Goal: Check status: Check status

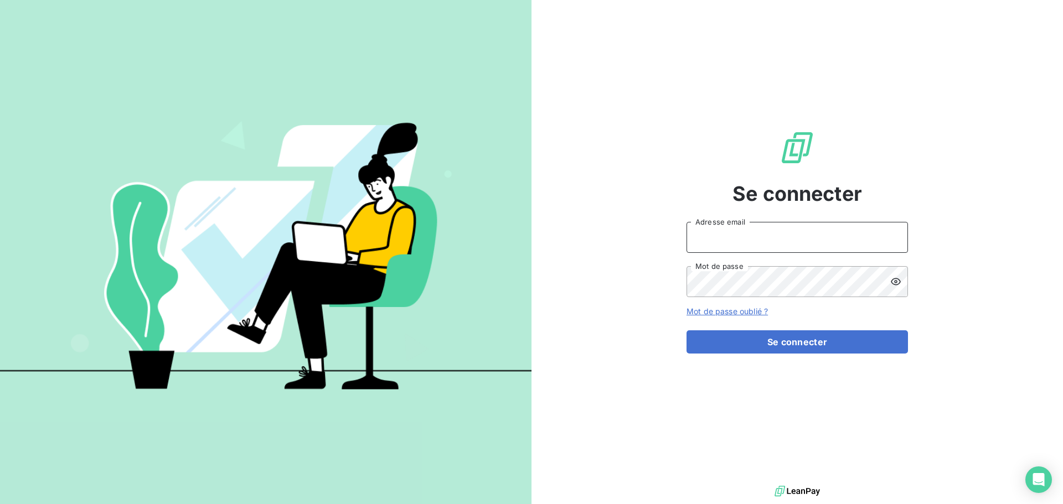
click at [742, 243] on input "Adresse email" at bounding box center [797, 237] width 221 height 31
type input "[PERSON_NAME][EMAIL_ADDRESS][DOMAIN_NAME]"
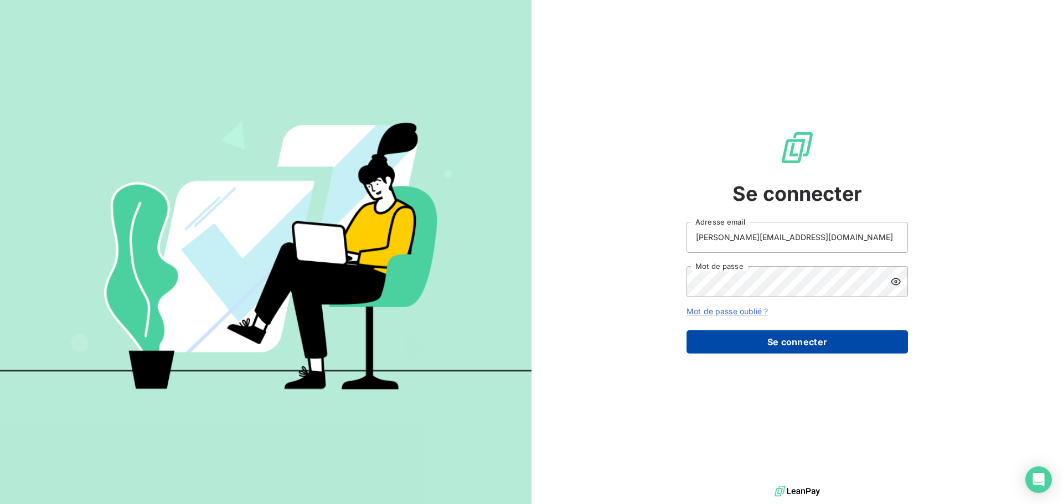
click at [802, 337] on button "Se connecter" at bounding box center [797, 342] width 221 height 23
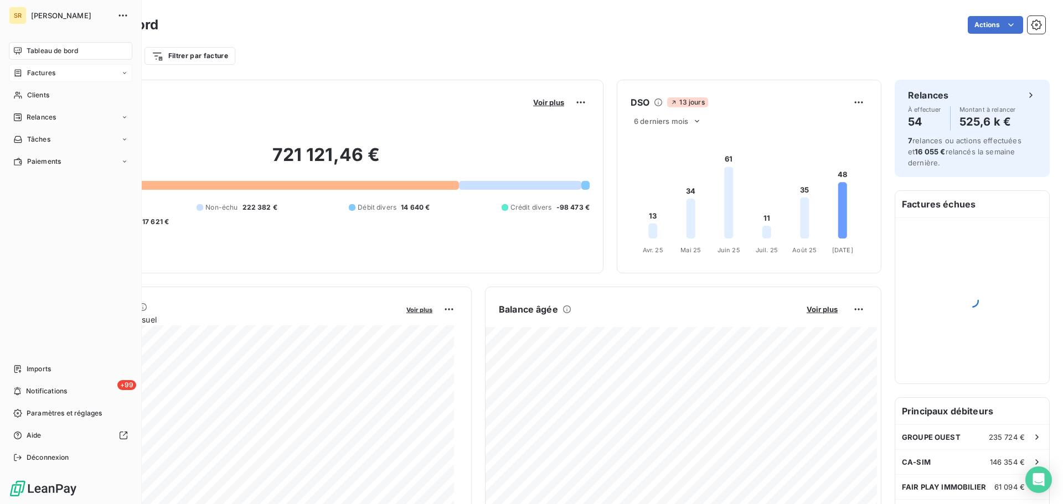
click at [35, 71] on span "Factures" at bounding box center [41, 73] width 28 height 10
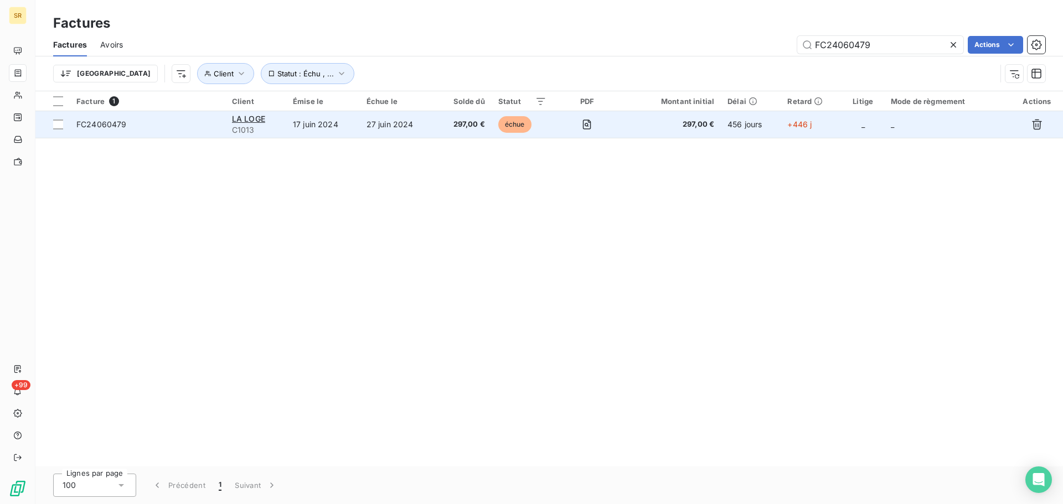
type input "FC24060479"
click at [94, 126] on span "FC24060479" at bounding box center [101, 124] width 50 height 9
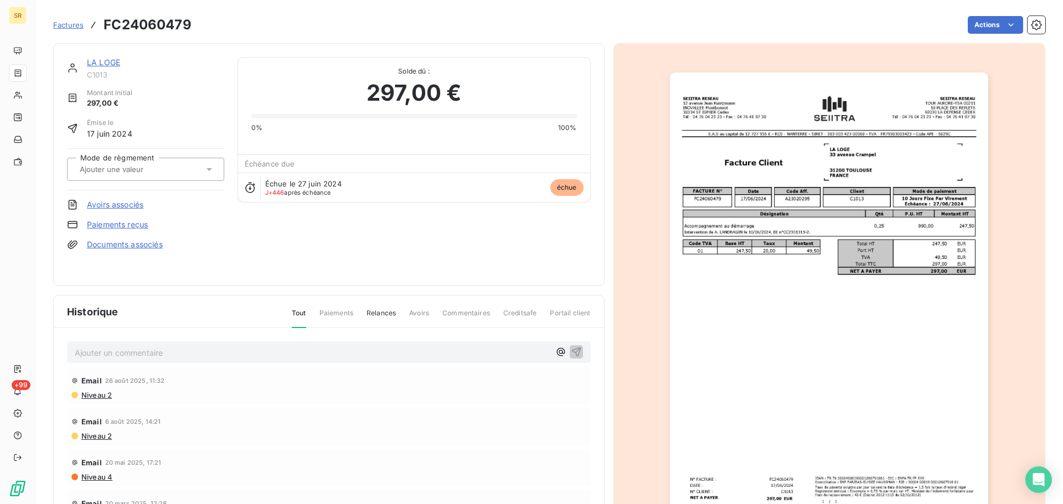
click at [462, 314] on span "Commentaires" at bounding box center [466, 317] width 48 height 19
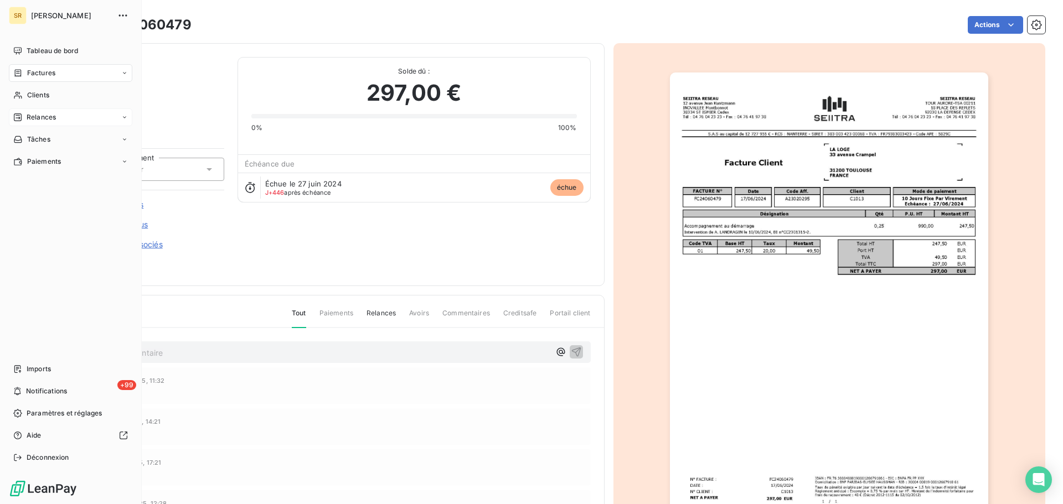
click at [38, 119] on span "Relances" at bounding box center [41, 117] width 29 height 10
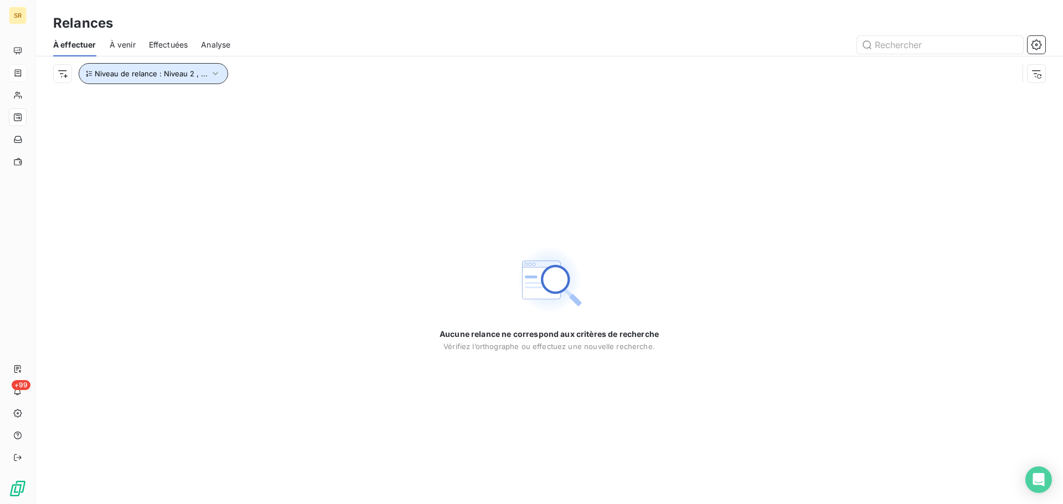
click at [213, 71] on icon "button" at bounding box center [215, 73] width 11 height 11
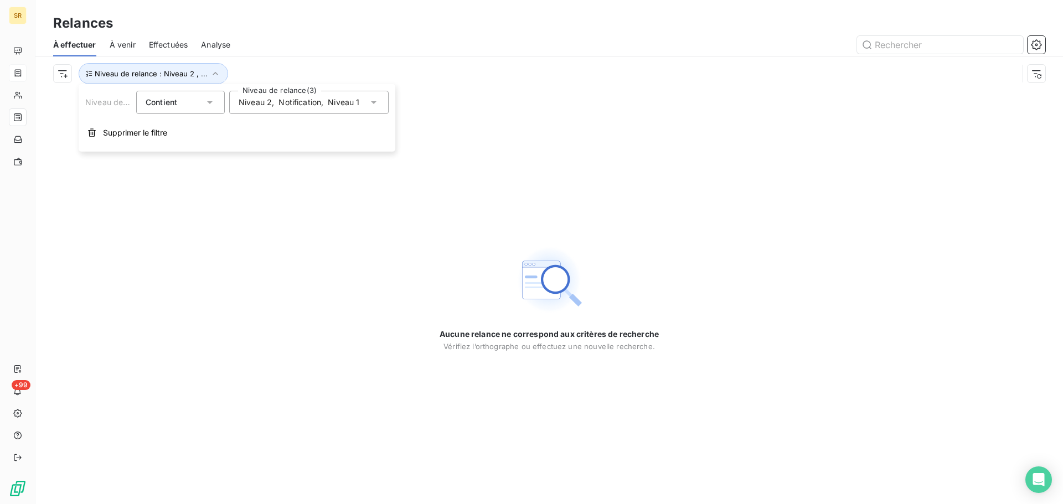
click at [372, 100] on icon at bounding box center [373, 102] width 11 height 11
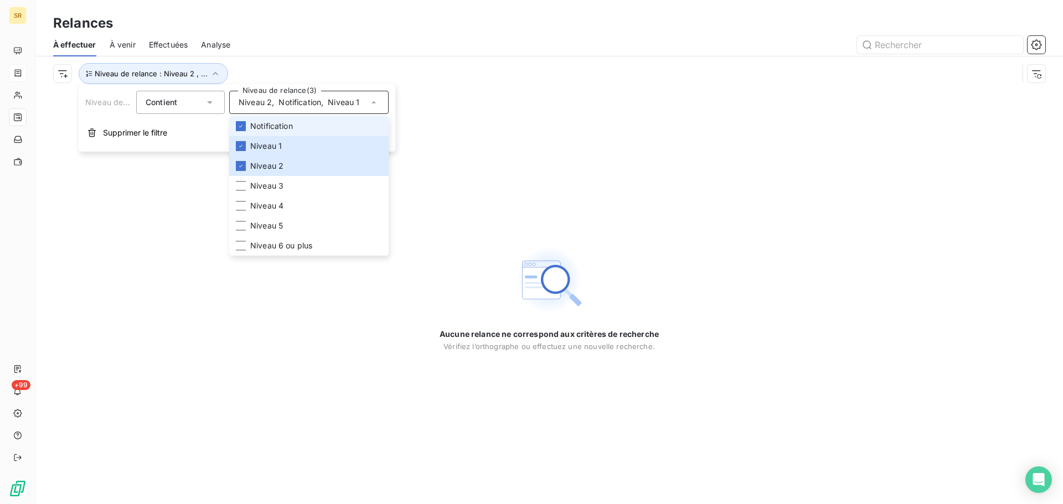
drag, startPoint x: 244, startPoint y: 127, endPoint x: 244, endPoint y: 135, distance: 7.8
click at [244, 128] on div at bounding box center [241, 126] width 10 height 10
click at [241, 150] on div at bounding box center [241, 146] width 10 height 10
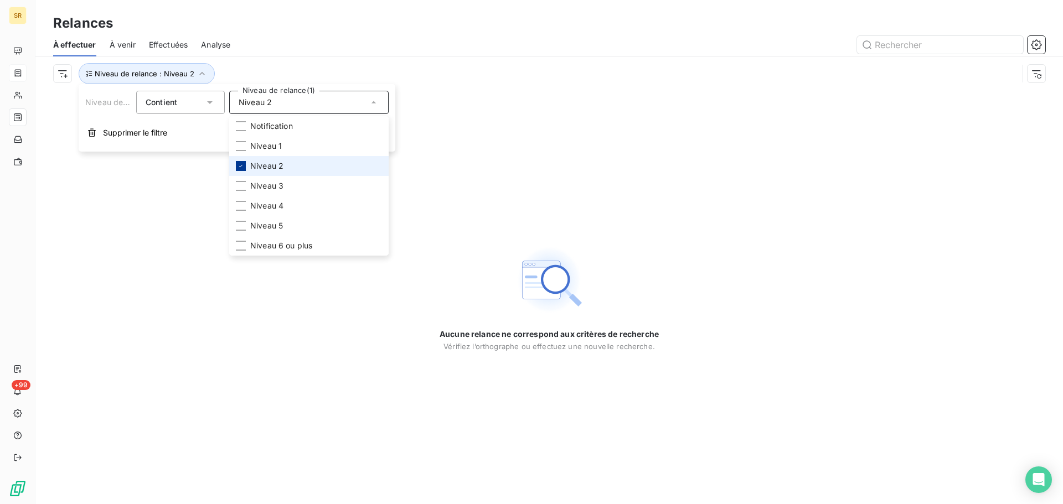
click at [243, 164] on icon at bounding box center [241, 166] width 7 height 7
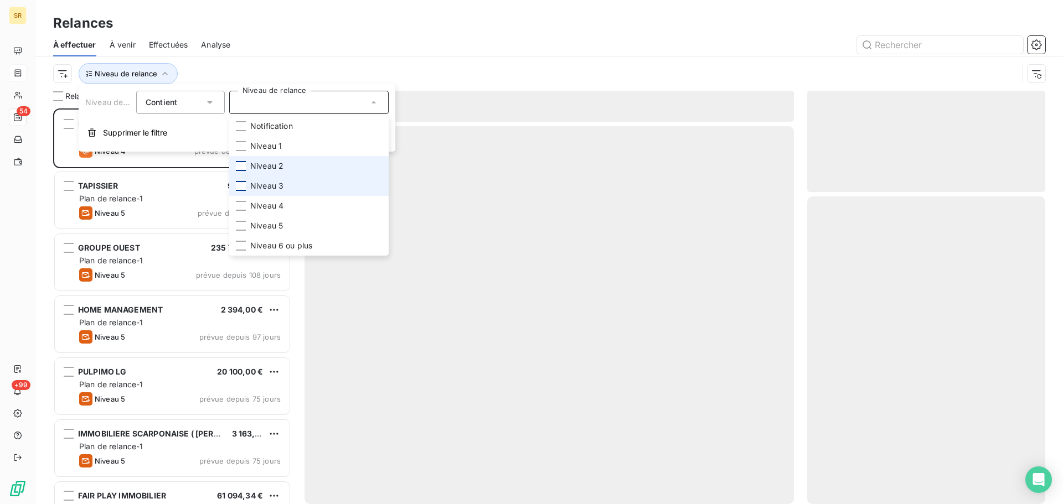
scroll to position [388, 230]
click at [243, 188] on div at bounding box center [241, 186] width 10 height 10
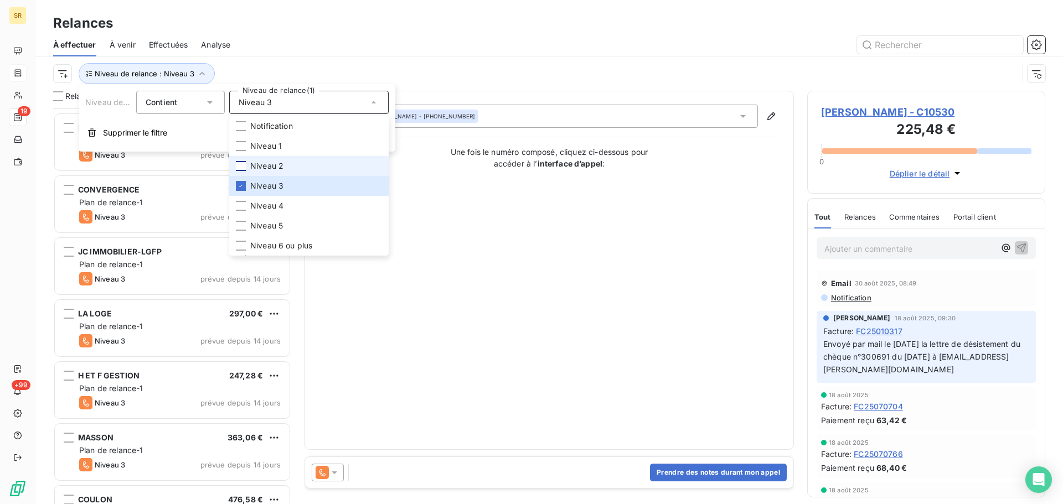
scroll to position [388, 0]
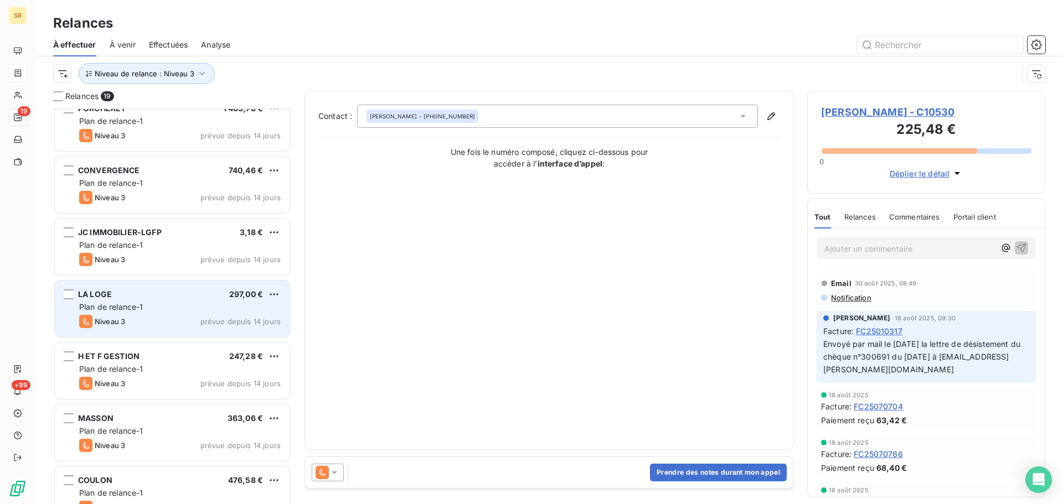
click at [107, 300] on div "LA LOGE" at bounding box center [95, 294] width 34 height 11
